Goal: Task Accomplishment & Management: Use online tool/utility

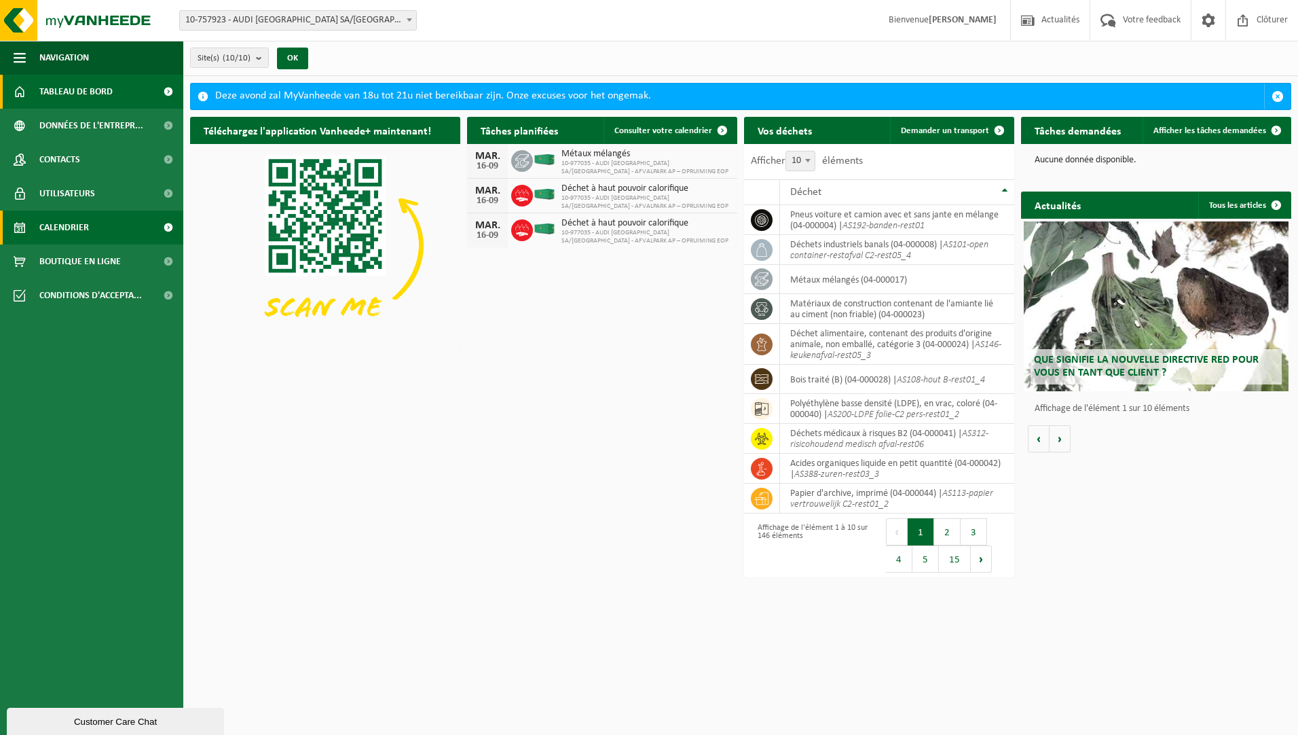
click at [65, 232] on span "Calendrier" at bounding box center [64, 227] width 50 height 34
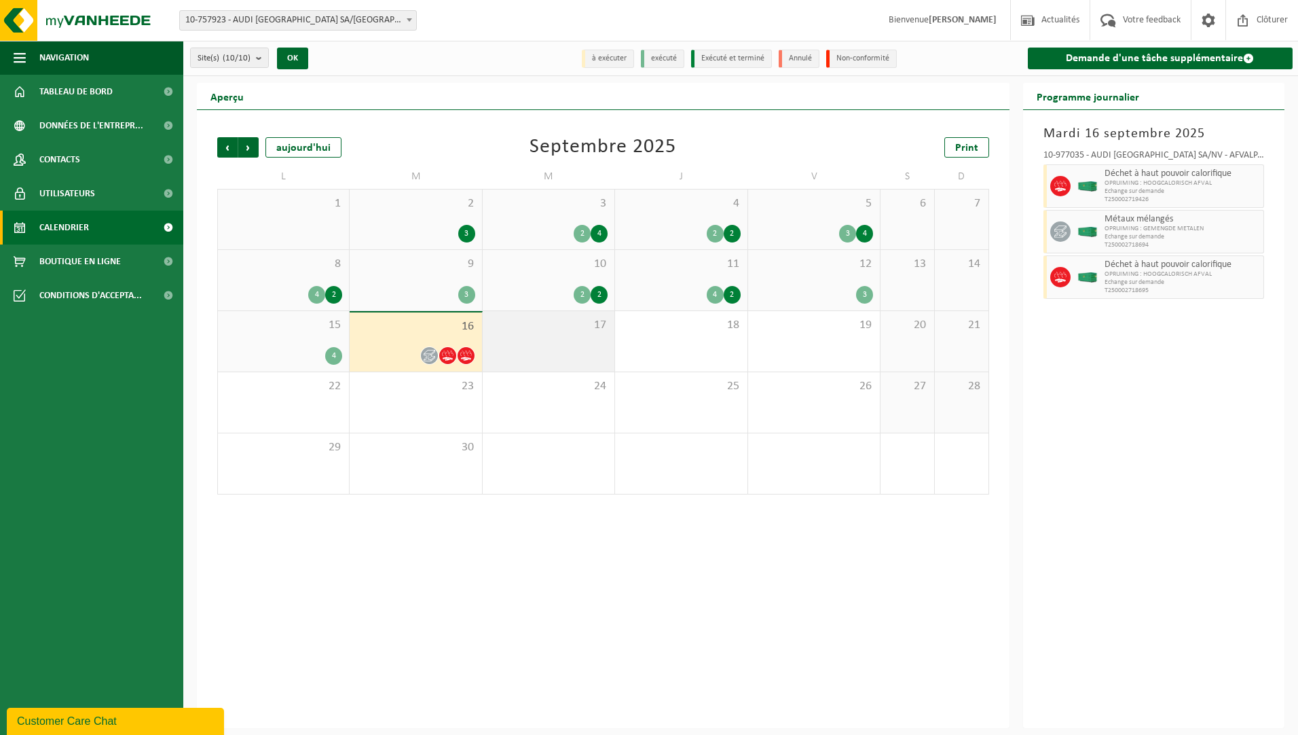
click at [563, 341] on div "17" at bounding box center [549, 341] width 132 height 60
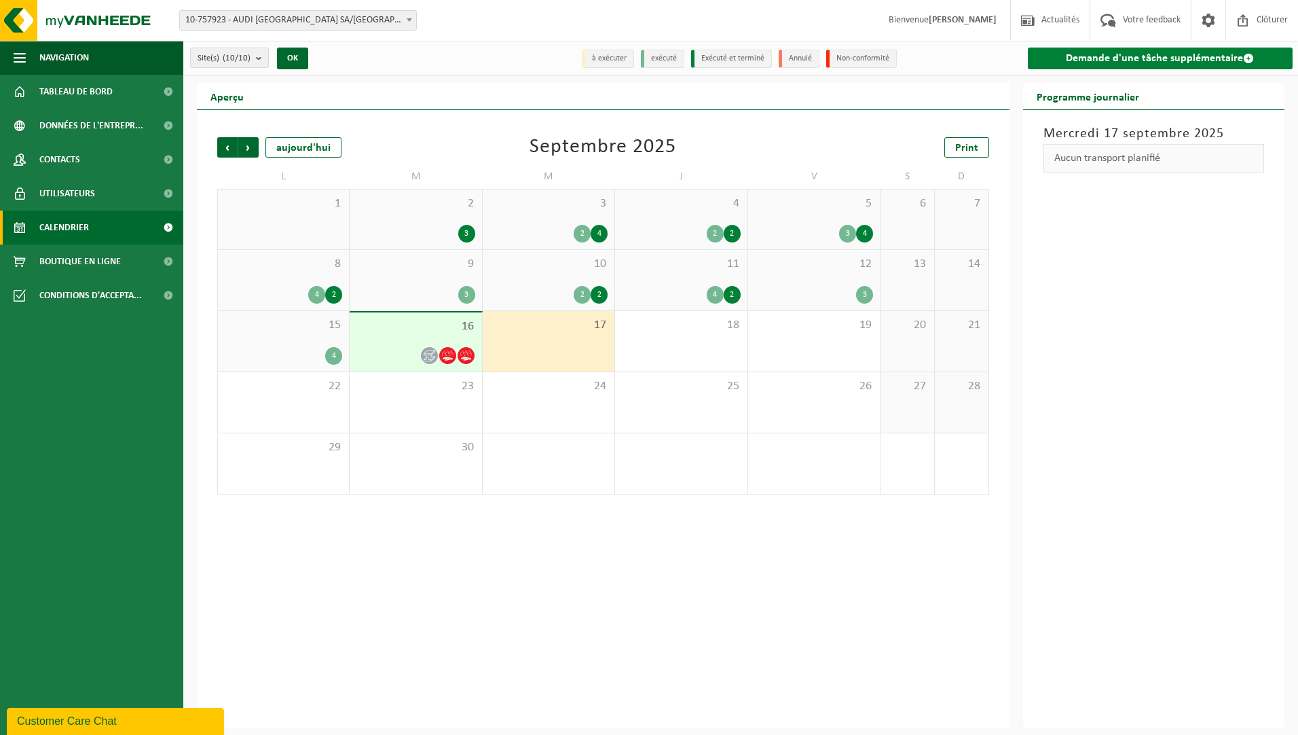
click at [1133, 56] on link "Demande d'une tâche supplémentaire" at bounding box center [1160, 59] width 265 height 22
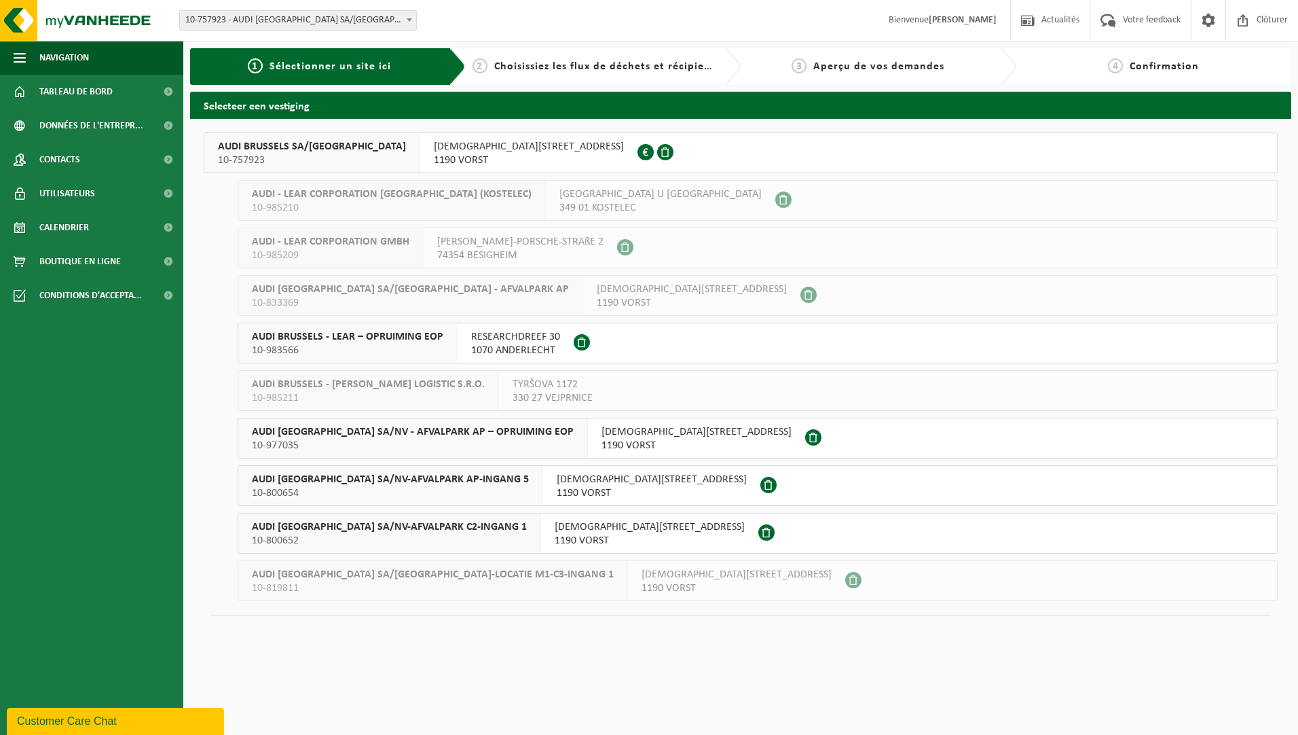
click at [366, 527] on span "AUDI BRUSSELS SA/NV-AFVALPARK C2-INGANG 1" at bounding box center [389, 527] width 275 height 14
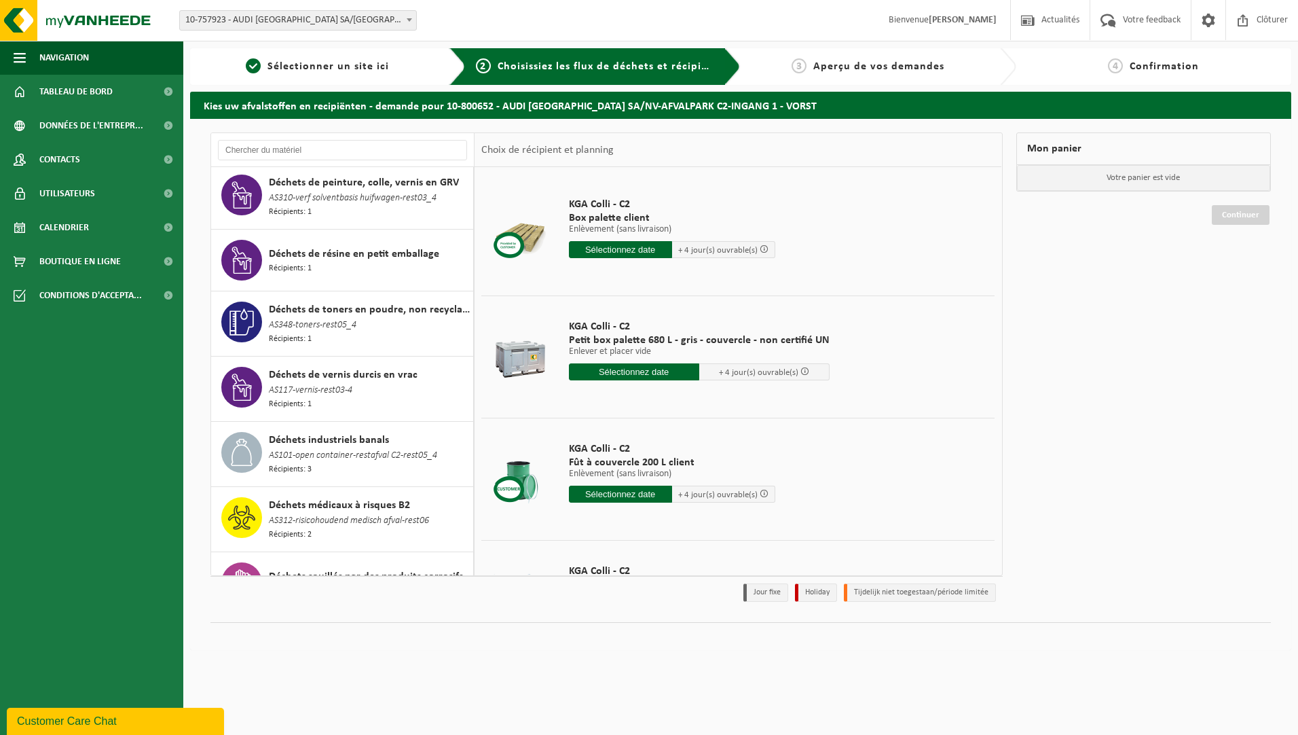
scroll to position [2988, 0]
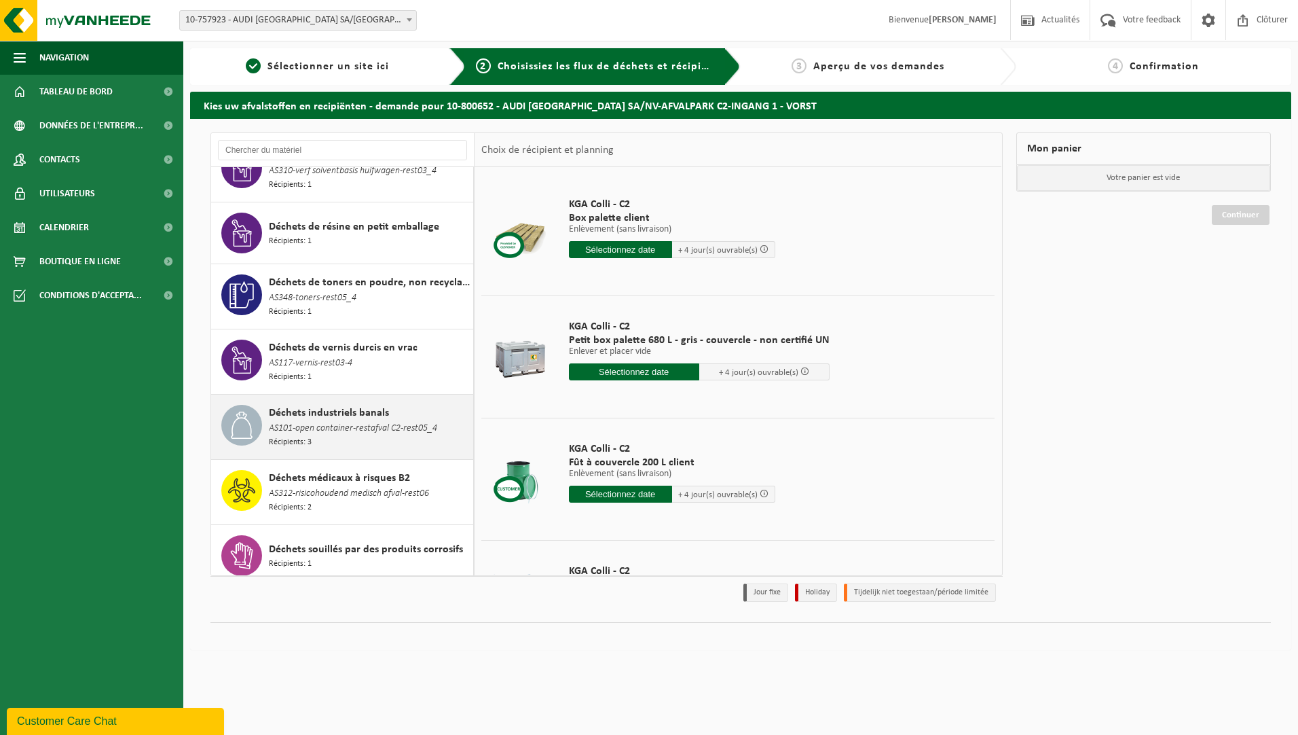
click at [394, 421] on span "AS101-open container-restafval C2-rest05_4" at bounding box center [353, 428] width 168 height 15
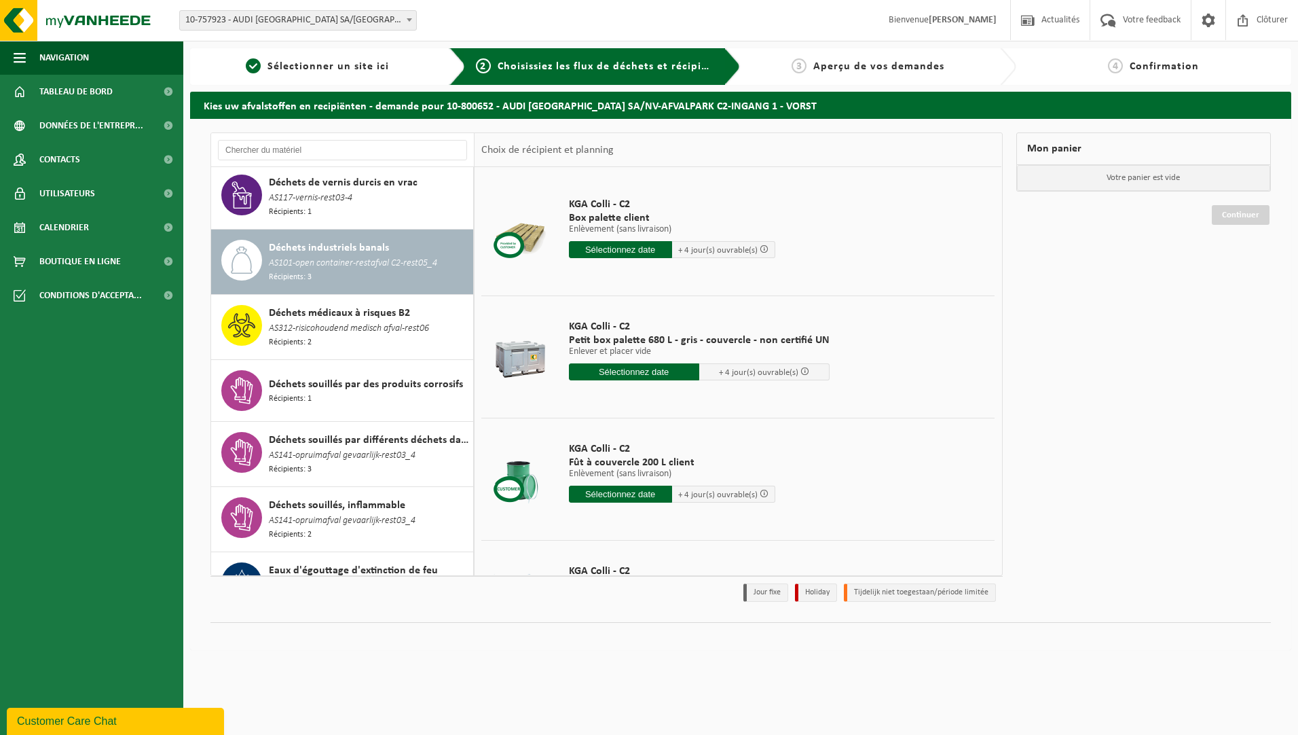
scroll to position [3177, 0]
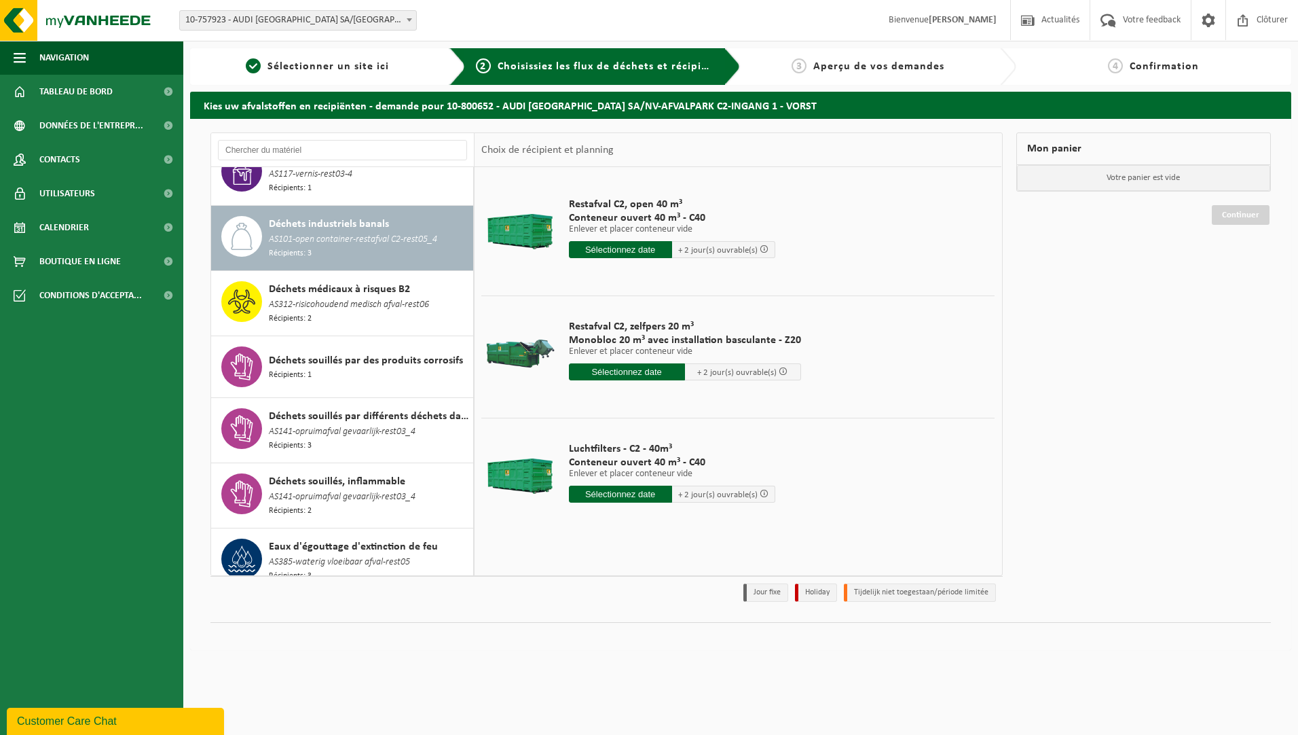
click at [610, 372] on input "text" at bounding box center [627, 371] width 116 height 17
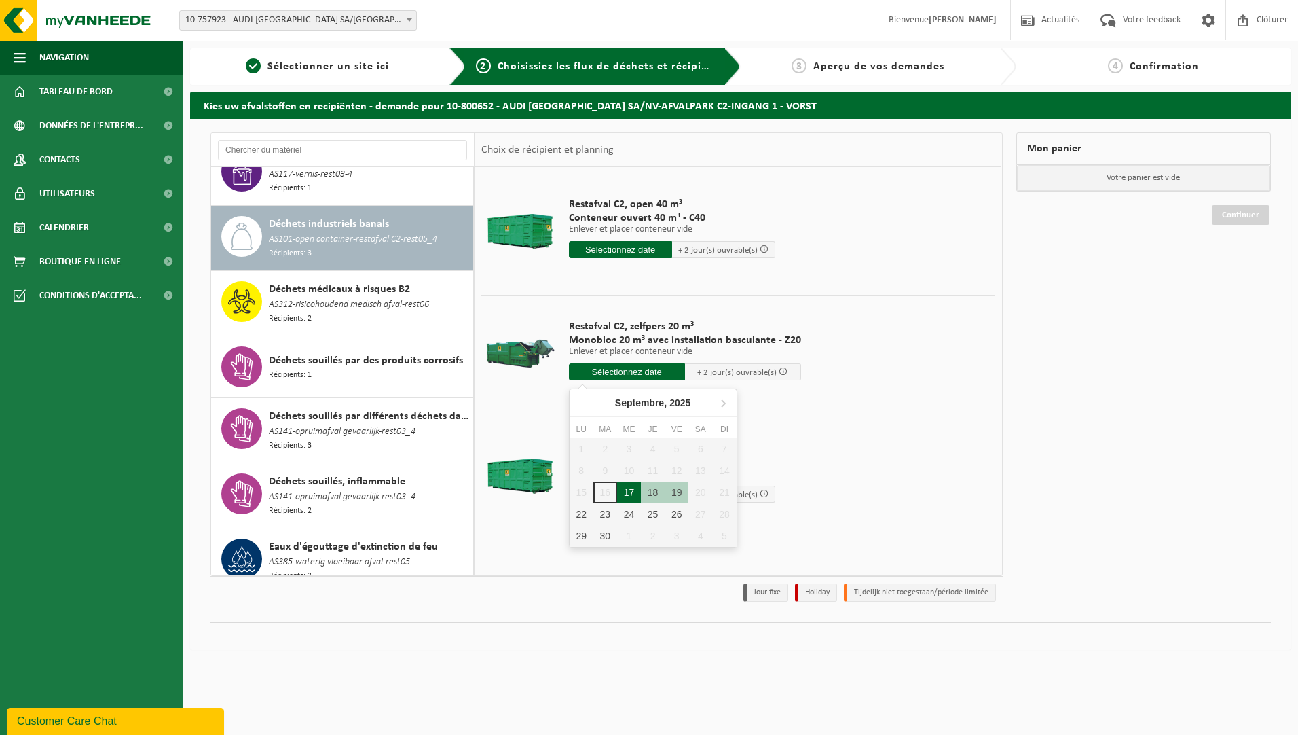
click at [623, 491] on div "17" at bounding box center [629, 492] width 24 height 22
type input "à partir de 2025-09-17"
type input "2025-09-17"
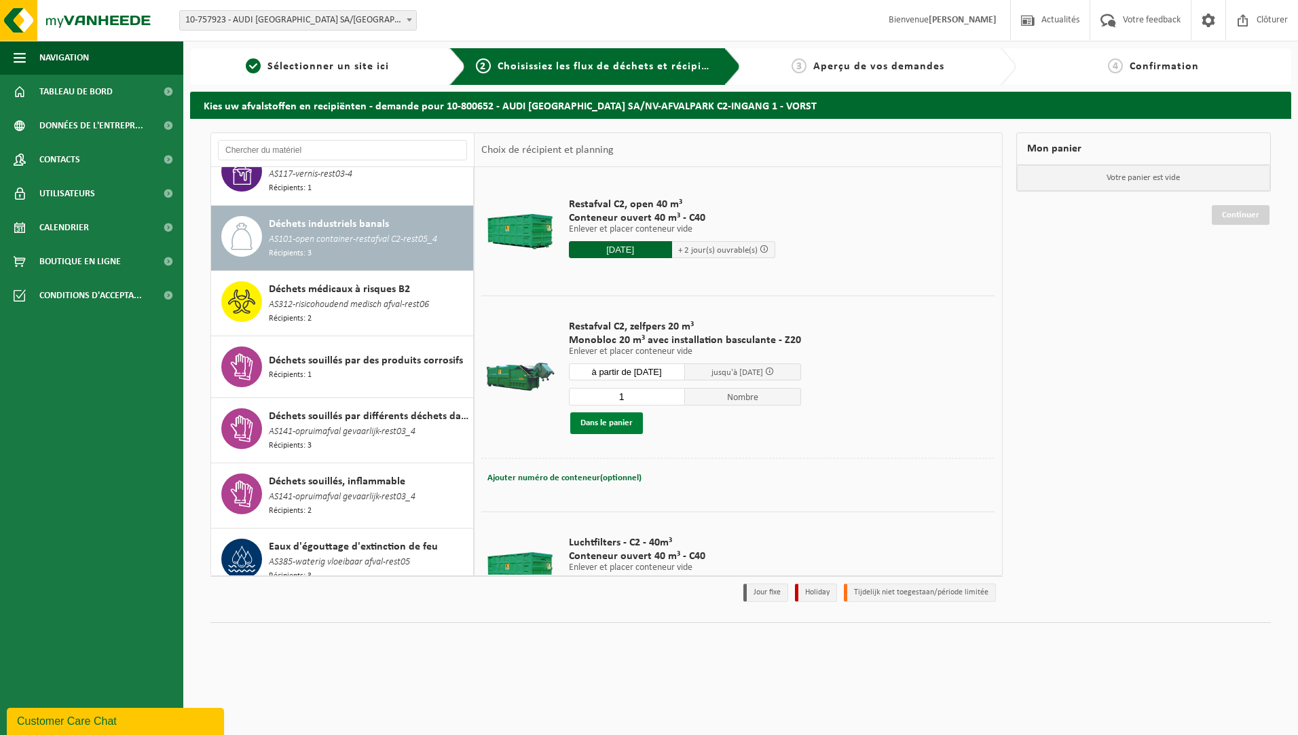
click at [610, 422] on button "Dans le panier" at bounding box center [606, 423] width 73 height 22
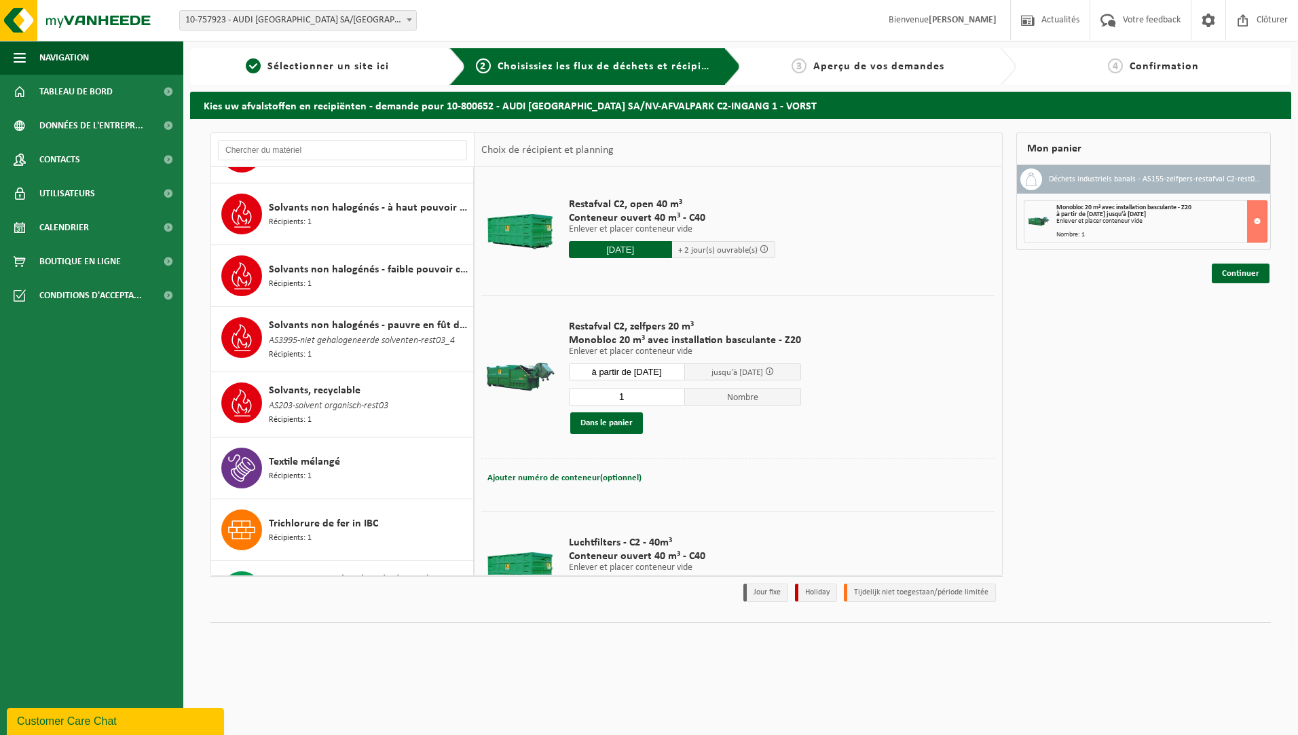
scroll to position [8145, 0]
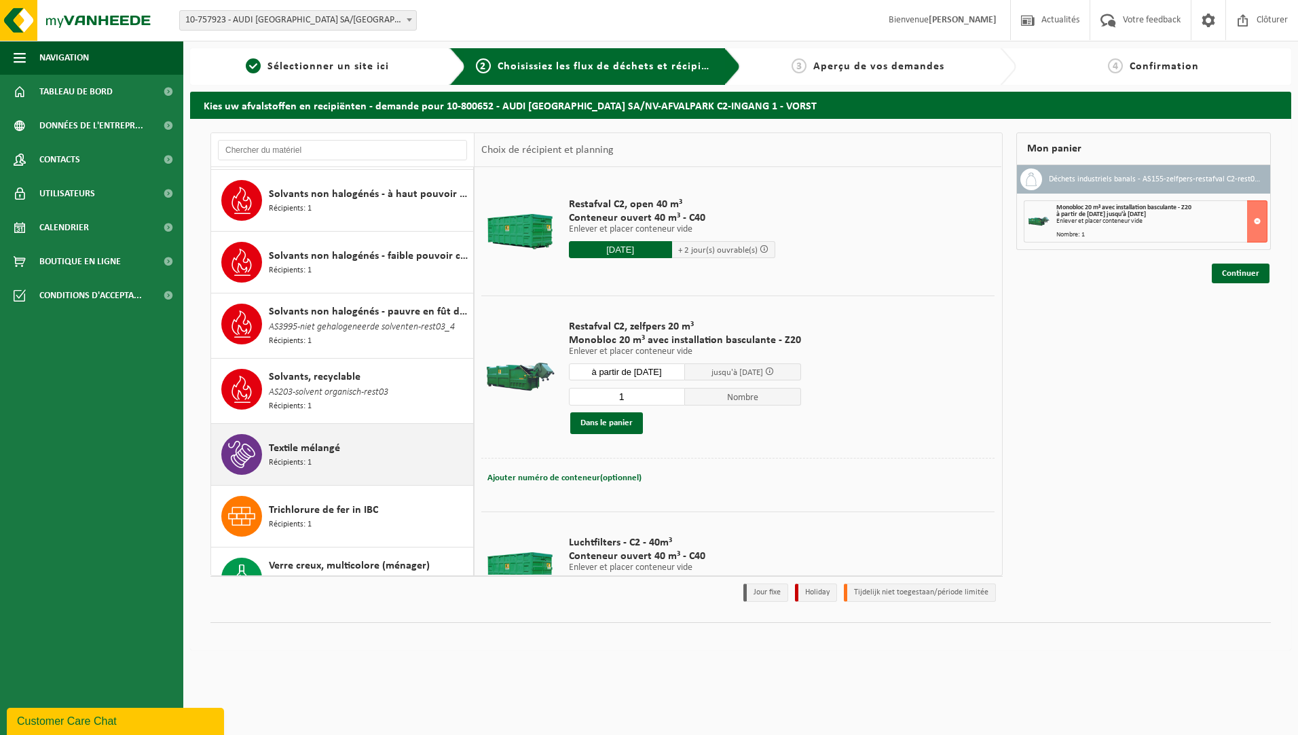
click at [386, 434] on div "Textile mélangé Récipients: 1" at bounding box center [369, 454] width 201 height 41
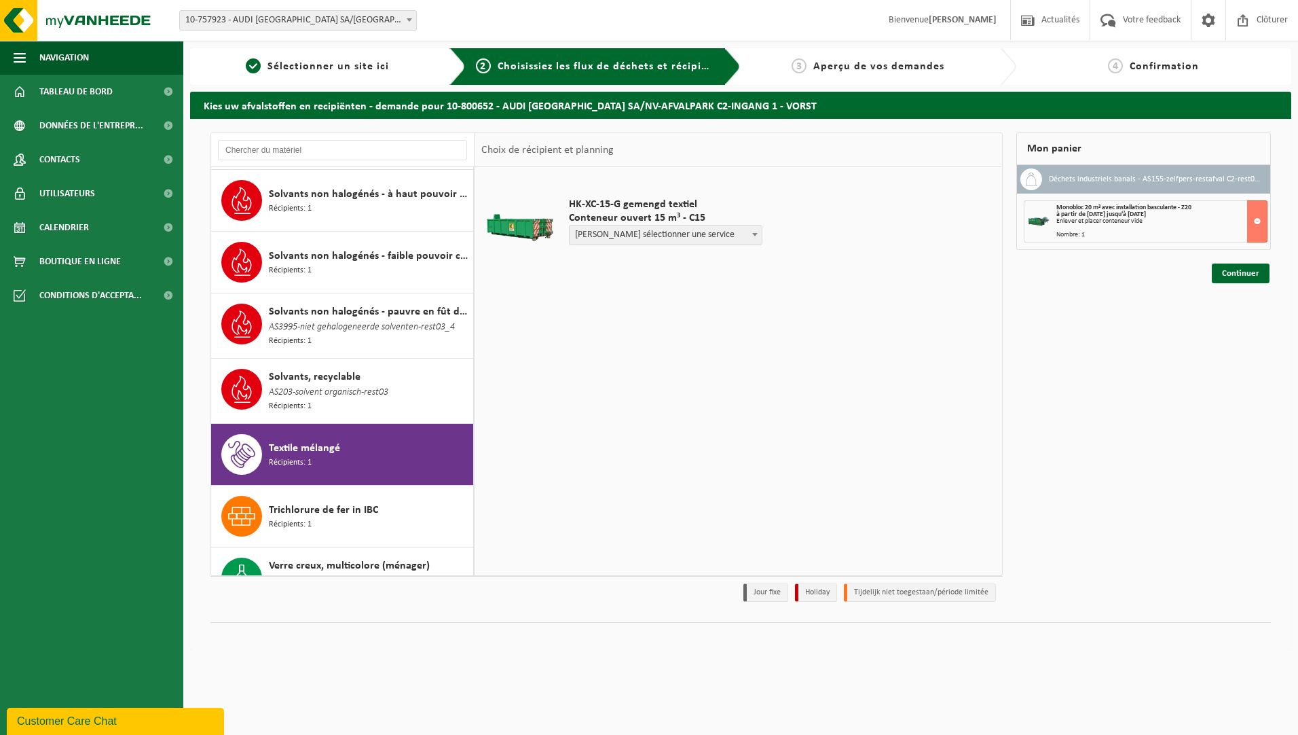
click at [426, 434] on div "Textile mélangé Récipients: 1" at bounding box center [369, 454] width 201 height 41
click at [1248, 274] on link "Continuer" at bounding box center [1241, 273] width 58 height 20
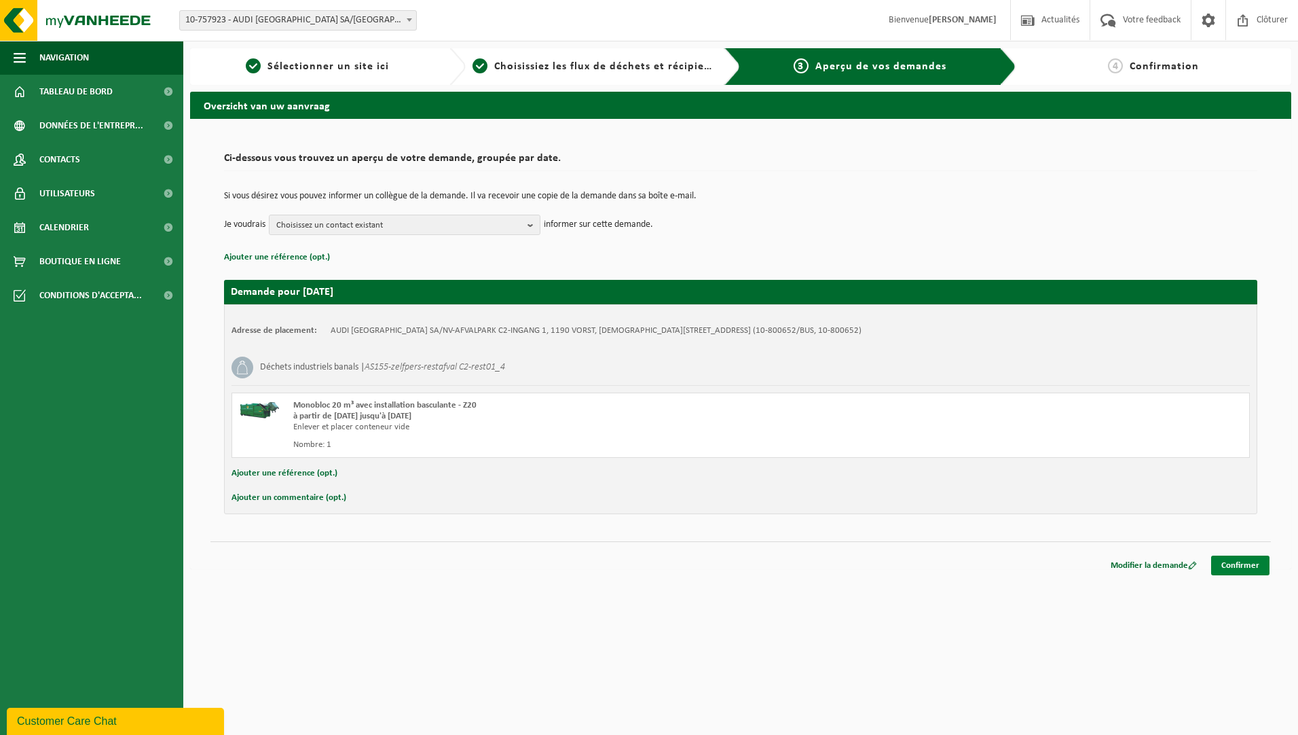
click at [1233, 563] on link "Confirmer" at bounding box center [1240, 565] width 58 height 20
